Goal: Find specific page/section: Find specific page/section

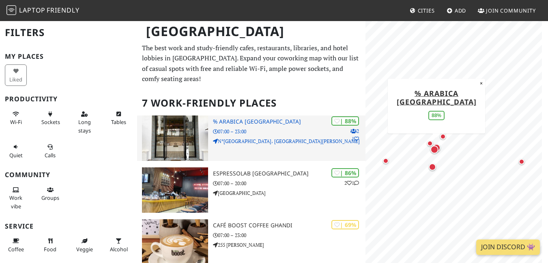
click at [272, 119] on h3 "% Arabica [GEOGRAPHIC_DATA]" at bounding box center [289, 121] width 152 height 7
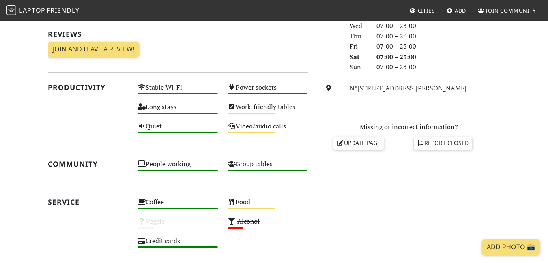
scroll to position [254, 0]
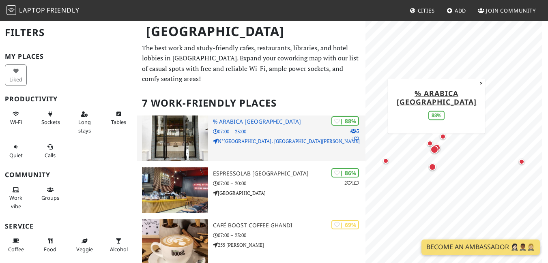
click at [250, 119] on h3 "% Arabica [GEOGRAPHIC_DATA]" at bounding box center [289, 121] width 152 height 7
